Goal: Task Accomplishment & Management: Use online tool/utility

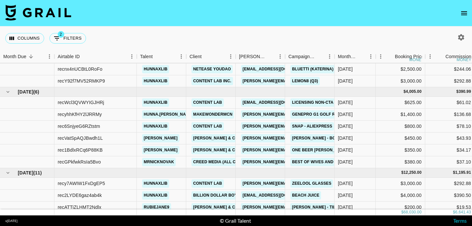
scroll to position [33, 10]
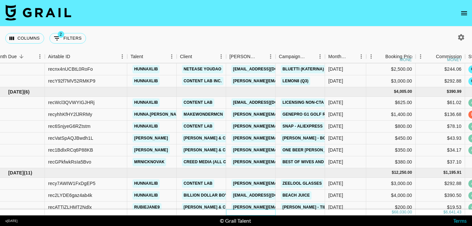
click at [236, 209] on div at bounding box center [250, 212] width 49 height 6
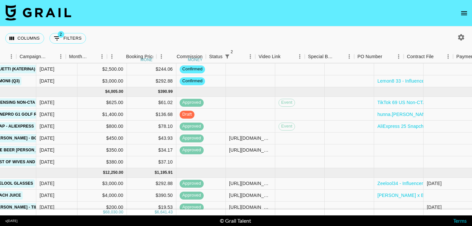
scroll to position [33, 380]
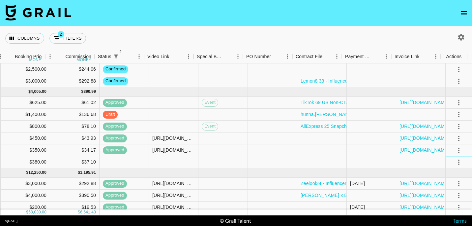
click at [455, 161] on icon "select merge strategy" at bounding box center [459, 162] width 8 height 8
click at [447, 98] on li "Confirm" at bounding box center [451, 100] width 43 height 12
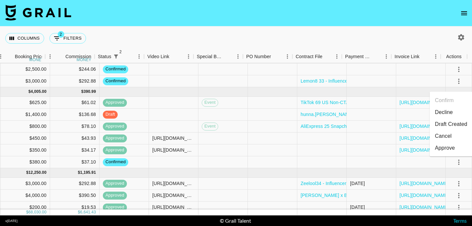
click at [295, 10] on nav at bounding box center [236, 13] width 472 height 26
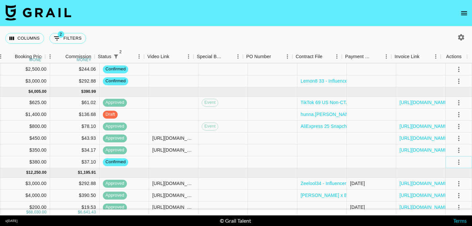
click at [455, 161] on icon "select merge strategy" at bounding box center [459, 162] width 8 height 8
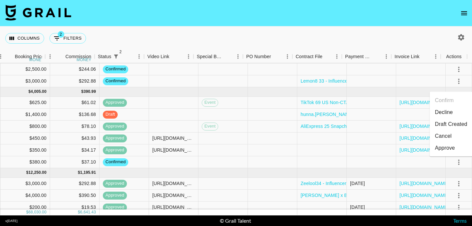
click at [450, 125] on li "Draft Created" at bounding box center [451, 124] width 43 height 12
click at [260, 42] on div "Columns 2 Filters + Booking" at bounding box center [236, 38] width 472 height 24
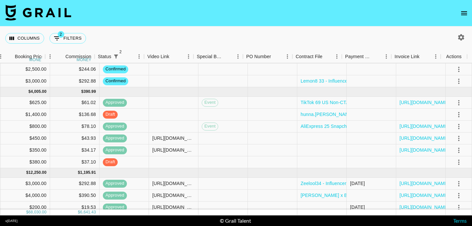
drag, startPoint x: 260, startPoint y: 42, endPoint x: 250, endPoint y: 38, distance: 10.2
click at [250, 38] on div "Columns 2 Filters + Booking" at bounding box center [236, 38] width 472 height 24
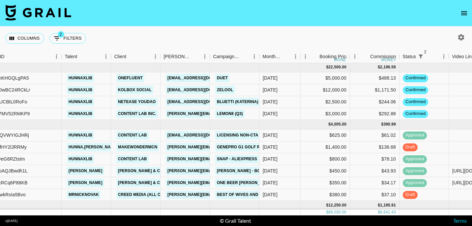
scroll to position [0, 75]
drag, startPoint x: 306, startPoint y: 34, endPoint x: 228, endPoint y: 31, distance: 77.9
drag, startPoint x: 228, startPoint y: 31, endPoint x: 152, endPoint y: 25, distance: 76.0
click at [151, 27] on div "Columns 2 Filters + Booking" at bounding box center [236, 38] width 472 height 24
click at [316, 16] on nav at bounding box center [236, 13] width 472 height 26
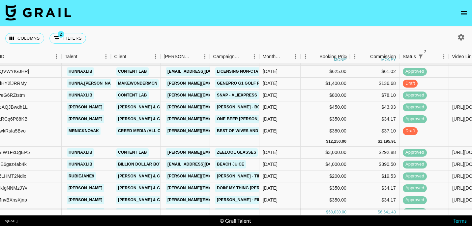
scroll to position [66, 75]
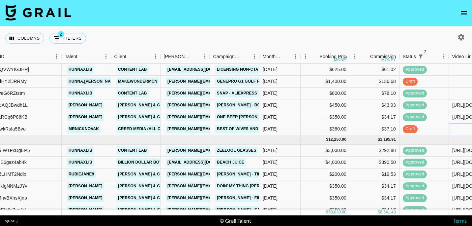
click at [458, 129] on div at bounding box center [473, 129] width 49 height 12
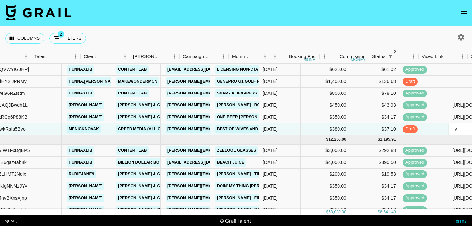
scroll to position [66, 106]
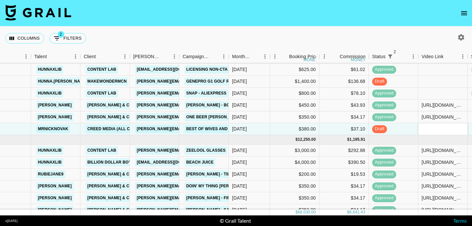
type input "[URL][DOMAIN_NAME]"
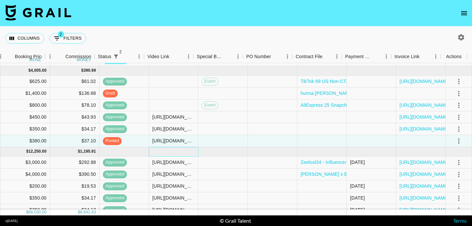
scroll to position [54, 380]
click at [459, 138] on div at bounding box center [459, 141] width 26 height 12
click at [456, 138] on icon "select merge strategy" at bounding box center [459, 141] width 8 height 8
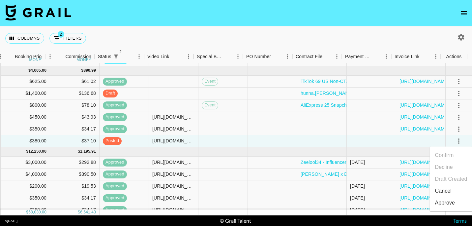
click at [444, 202] on div "Approve" at bounding box center [445, 203] width 20 height 8
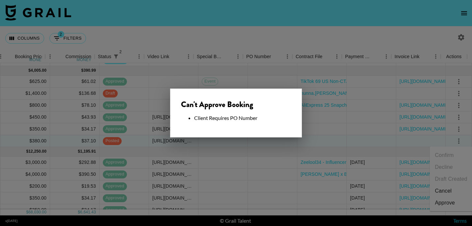
click at [219, 164] on div at bounding box center [236, 113] width 472 height 226
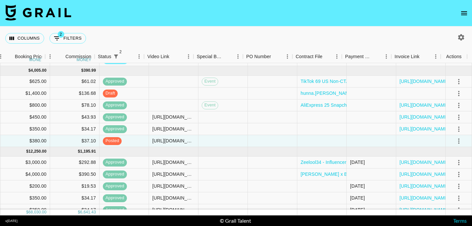
drag, startPoint x: 188, startPoint y: 8, endPoint x: 163, endPoint y: 11, distance: 25.6
click at [163, 11] on nav at bounding box center [236, 13] width 472 height 26
